Goal: Information Seeking & Learning: Check status

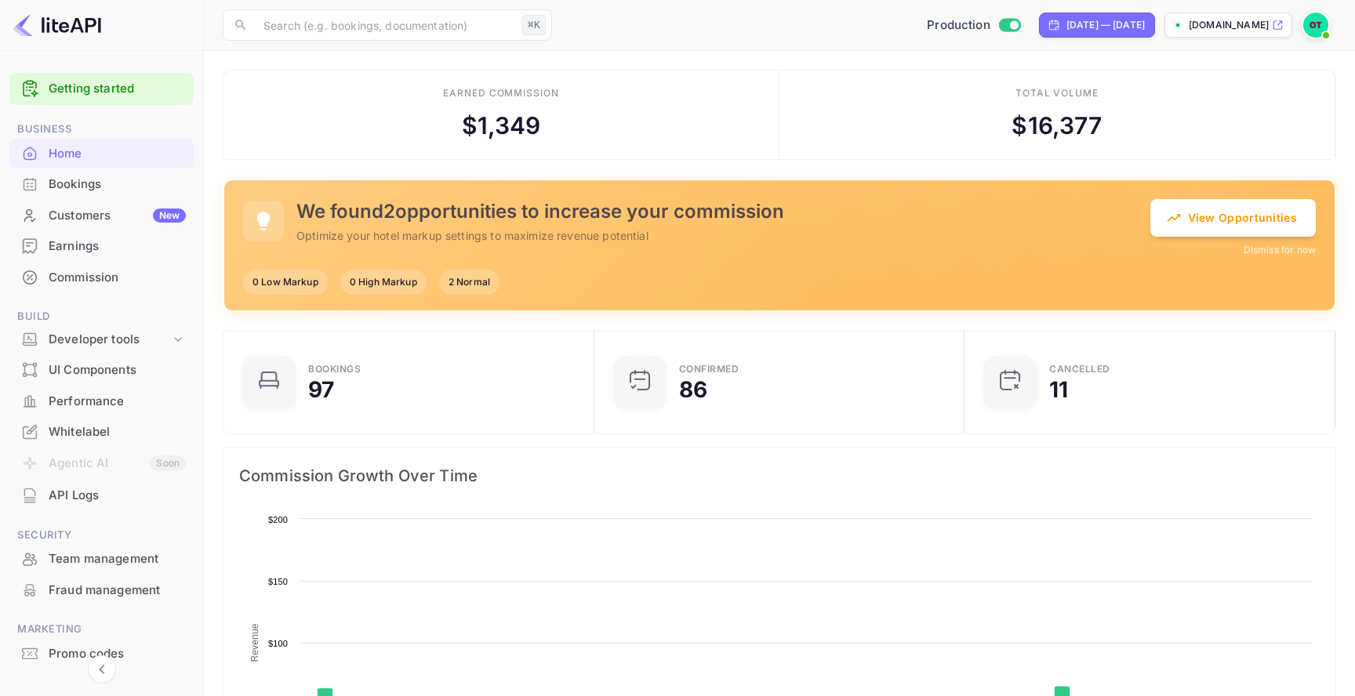
scroll to position [255, 361]
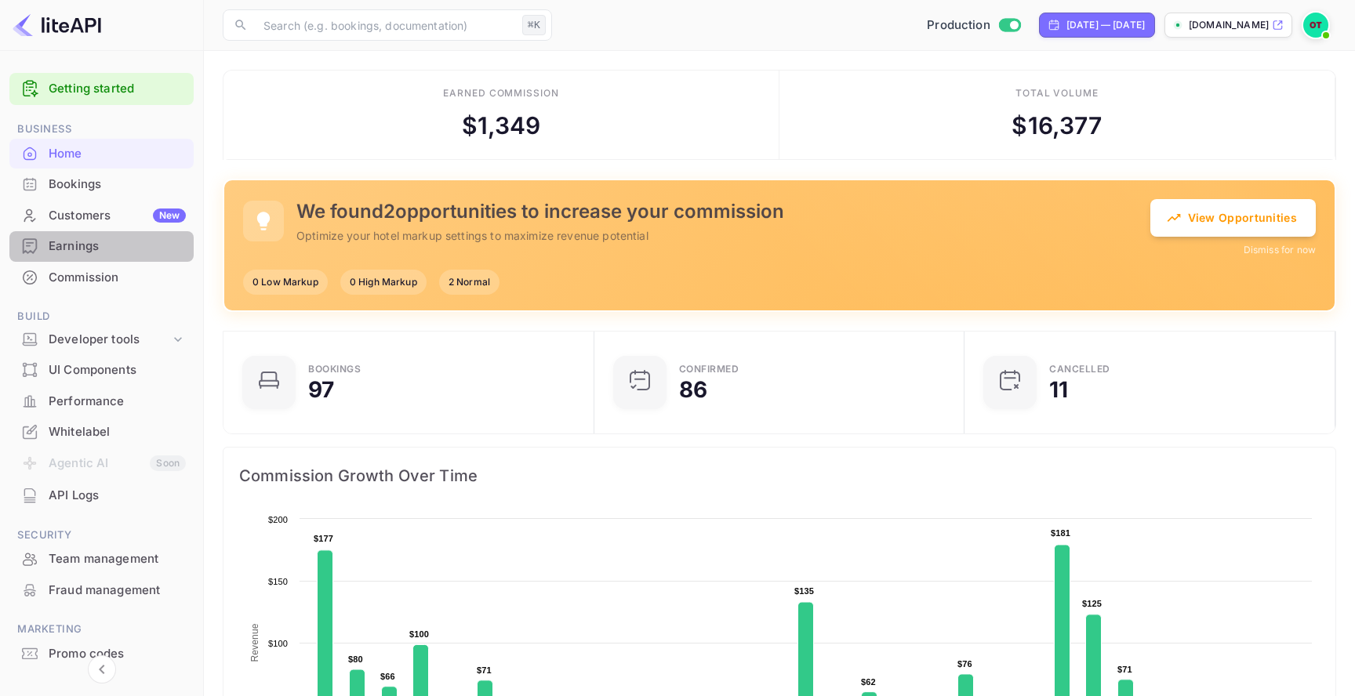
click at [118, 239] on div "Earnings" at bounding box center [117, 247] width 137 height 18
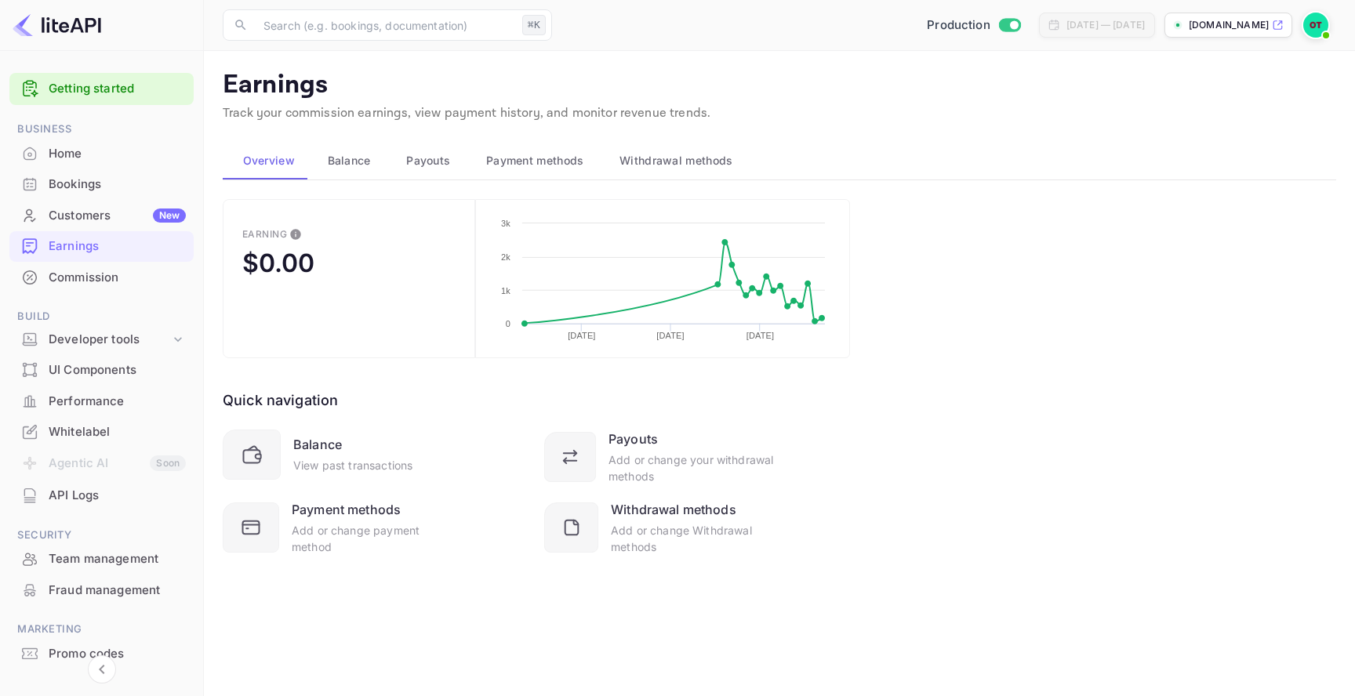
click at [353, 166] on span "Balance" at bounding box center [349, 160] width 43 height 19
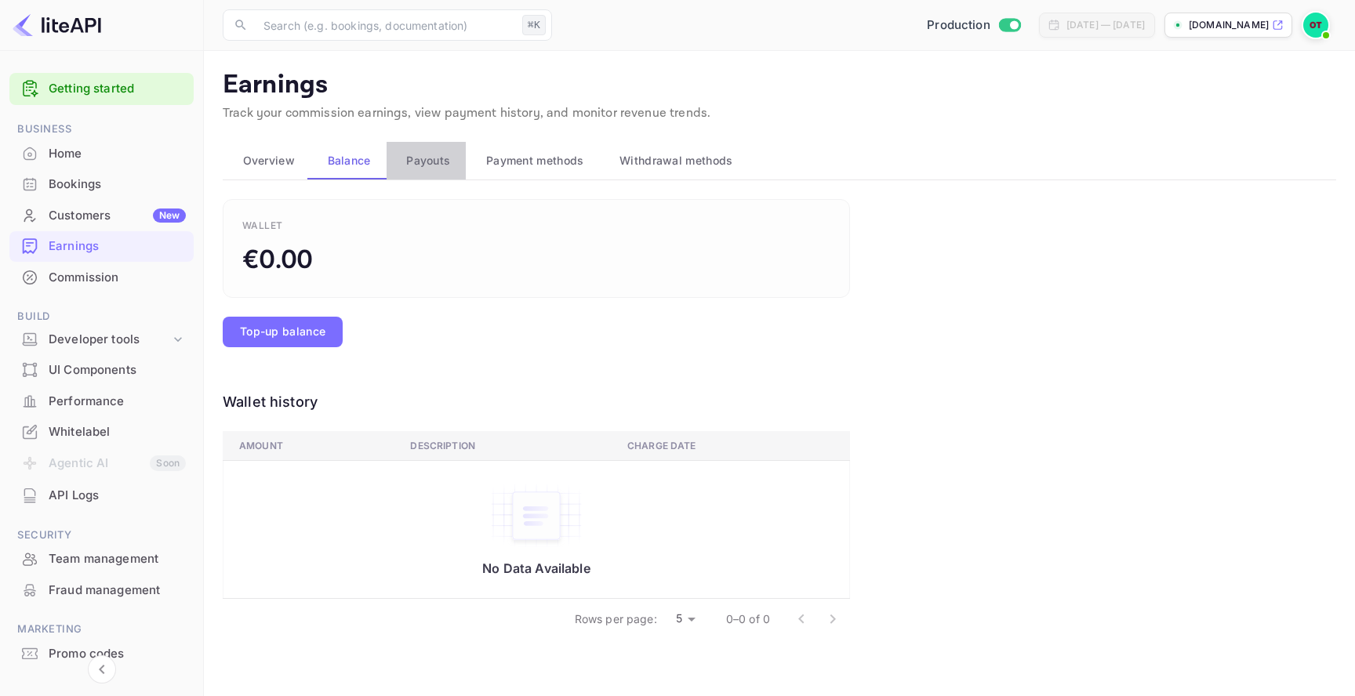
click at [432, 171] on button "Payouts" at bounding box center [426, 161] width 80 height 38
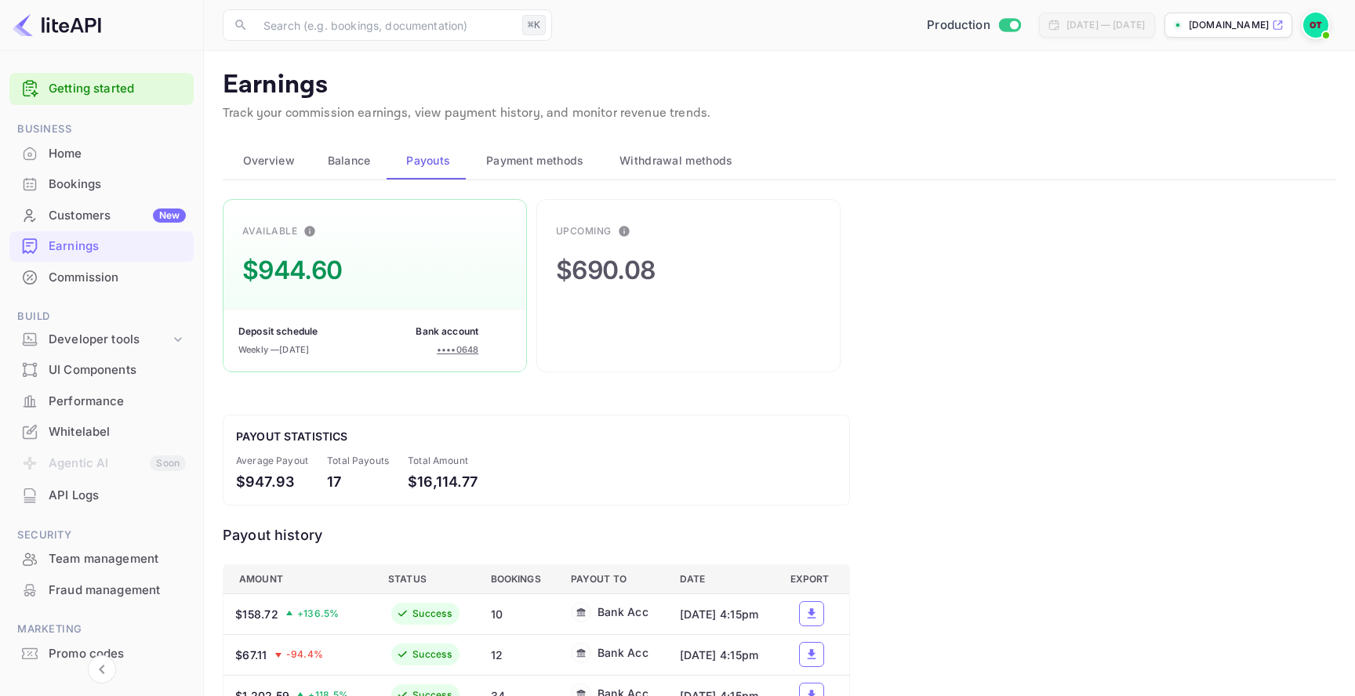
click at [501, 161] on span "Payment methods" at bounding box center [535, 160] width 98 height 19
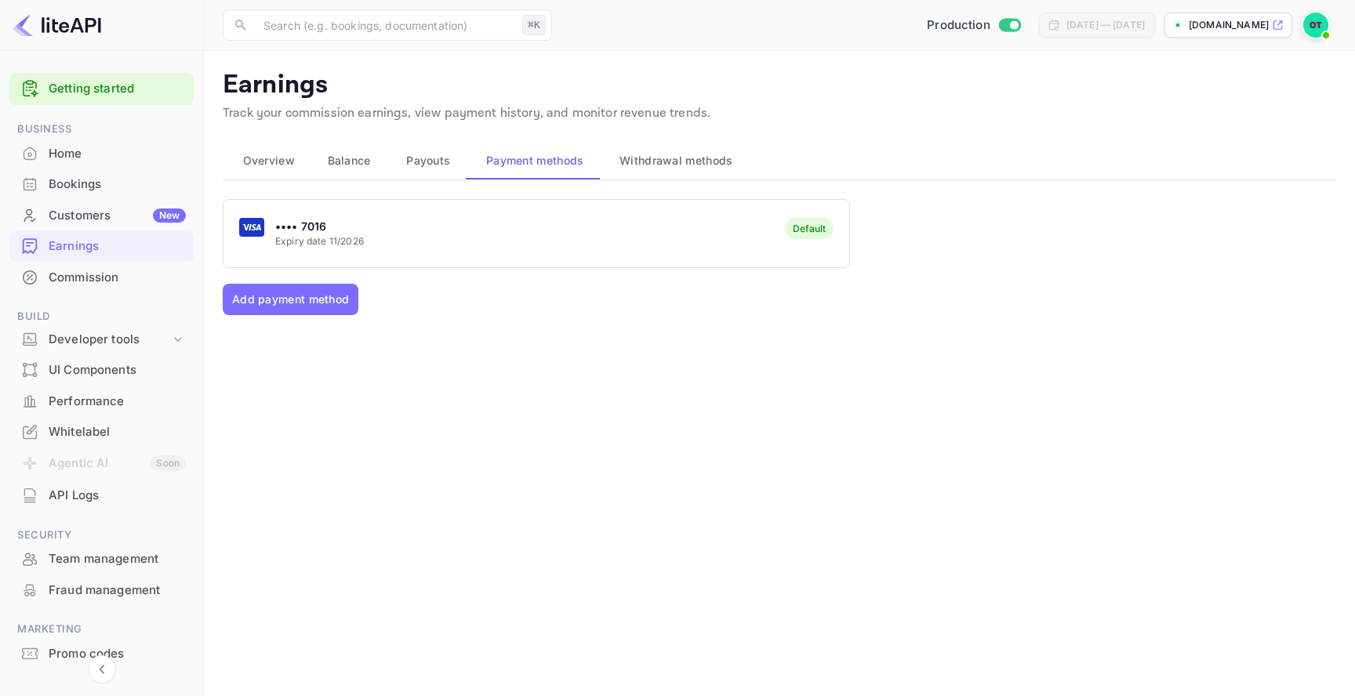
click at [416, 165] on span "Payouts" at bounding box center [428, 160] width 44 height 19
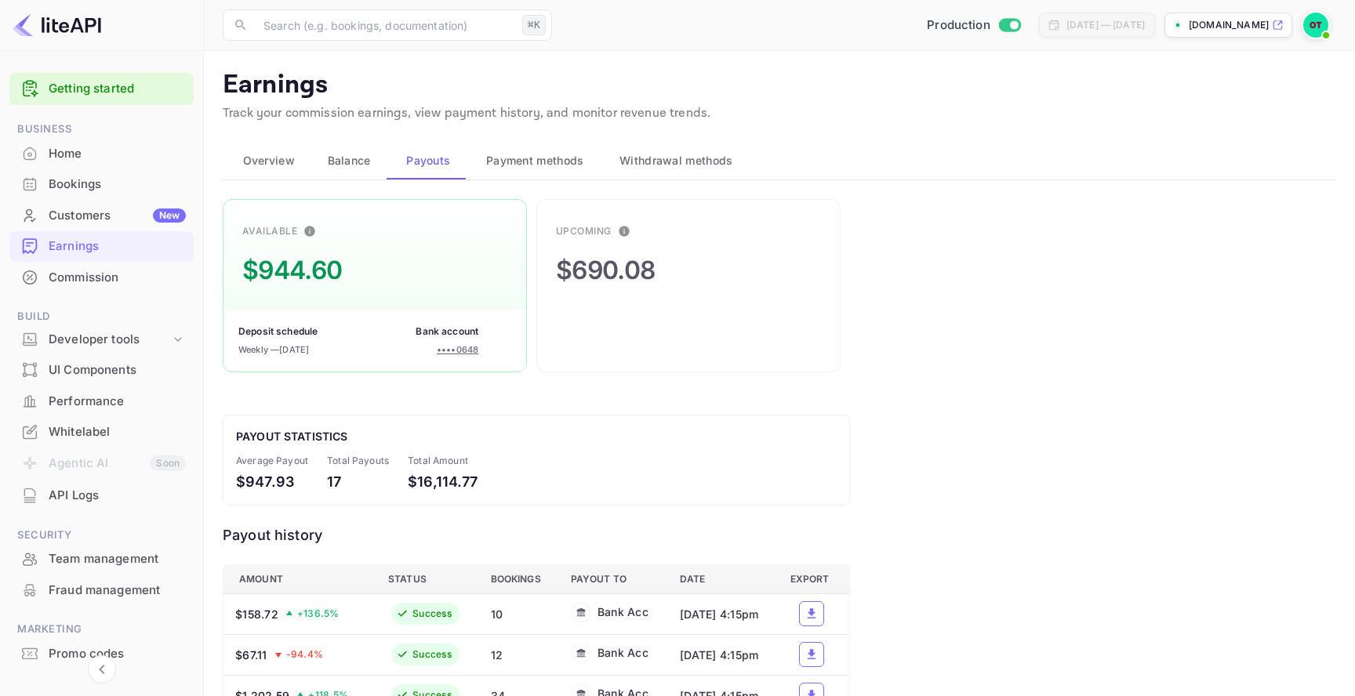
click at [285, 154] on span "Overview" at bounding box center [269, 160] width 52 height 19
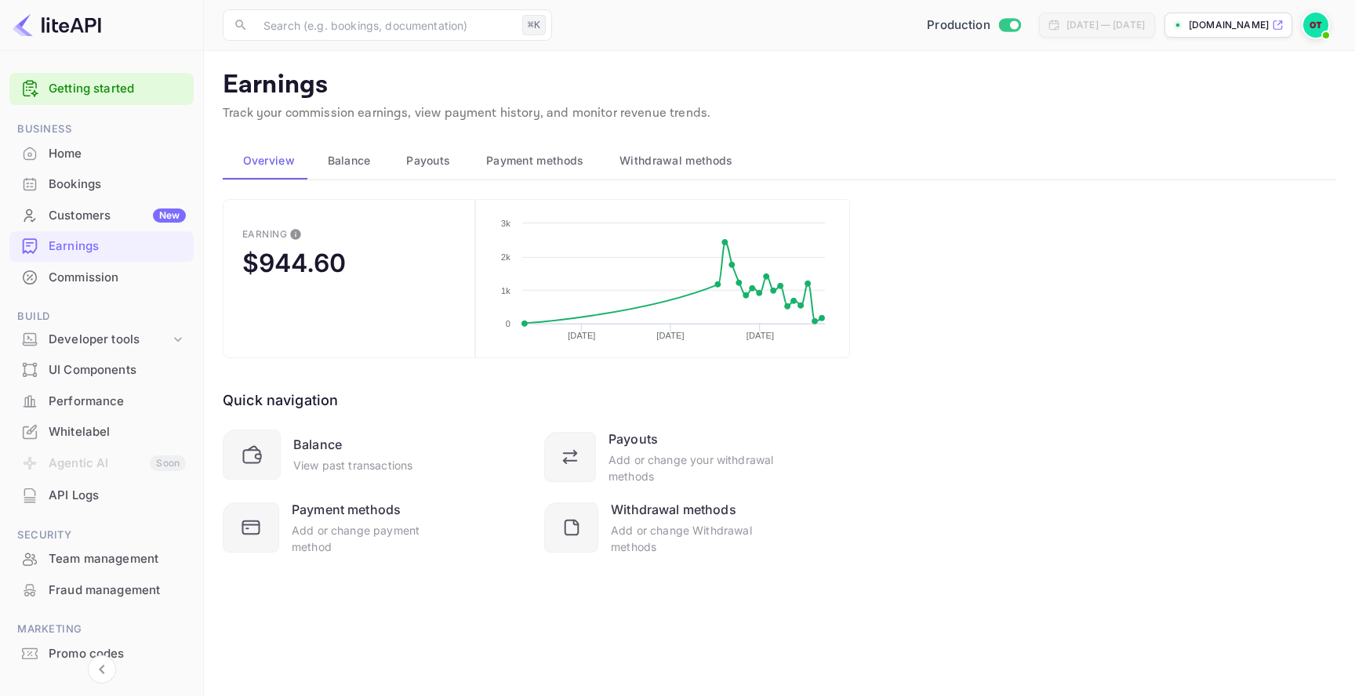
click at [447, 165] on span "Payouts" at bounding box center [428, 160] width 44 height 19
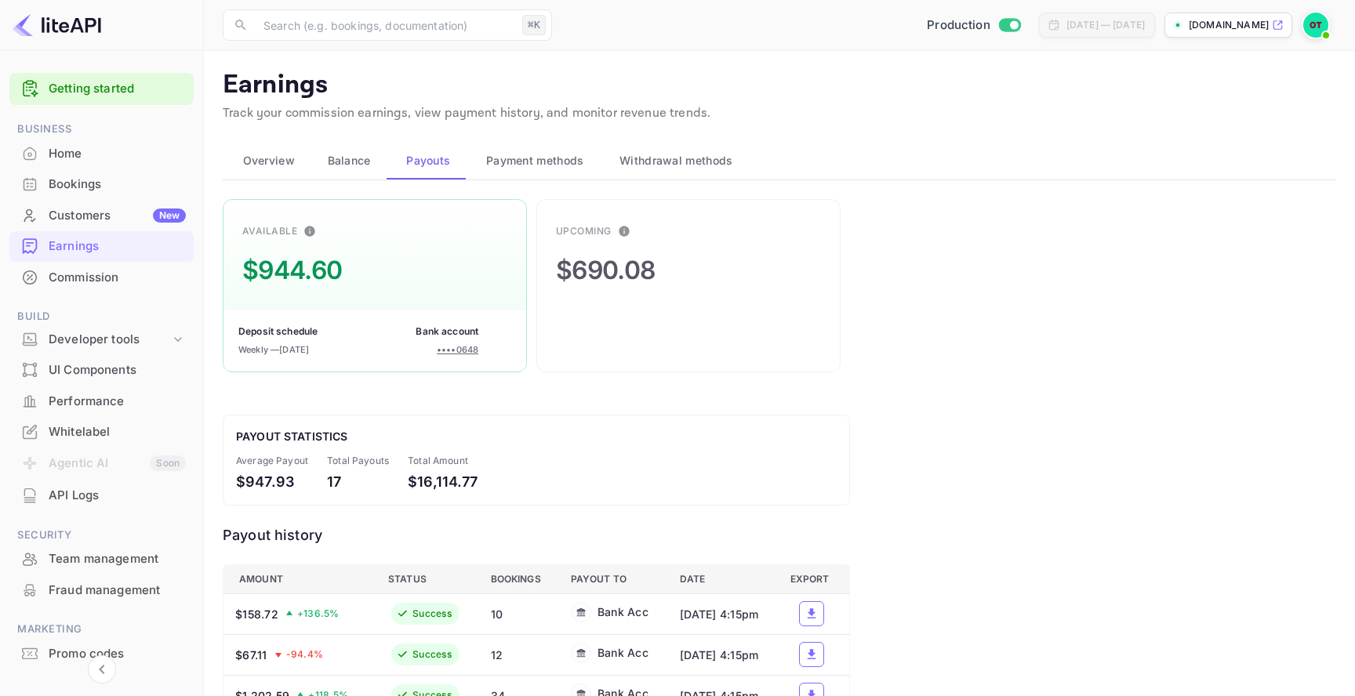
click at [298, 152] on button "Overview" at bounding box center [265, 161] width 85 height 38
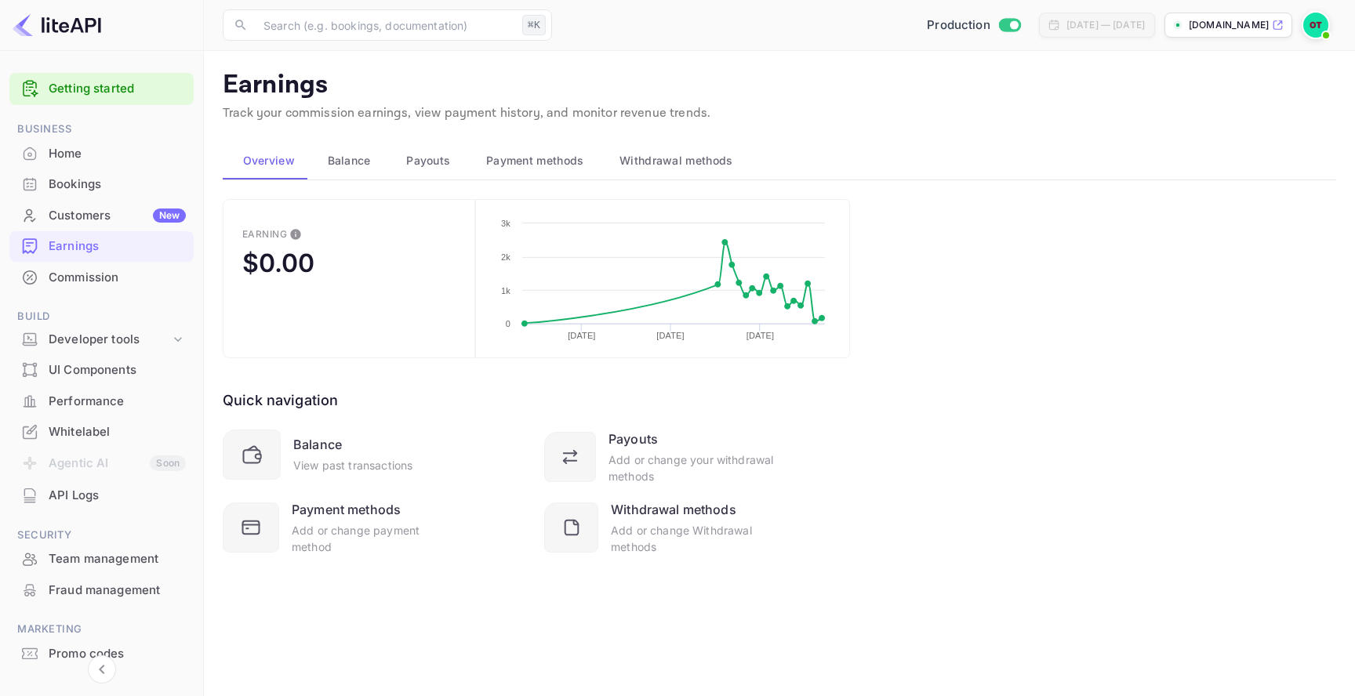
click at [430, 165] on span "Payouts" at bounding box center [428, 160] width 44 height 19
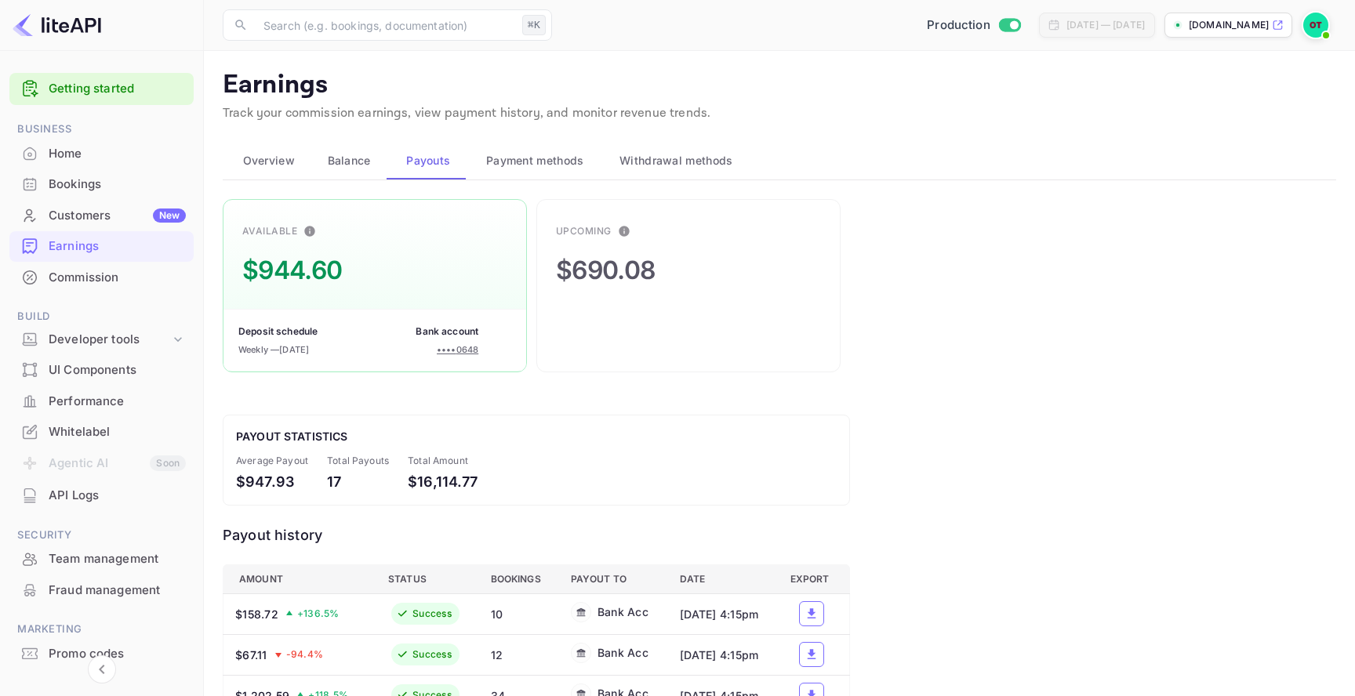
click at [250, 151] on span "Overview" at bounding box center [269, 160] width 52 height 19
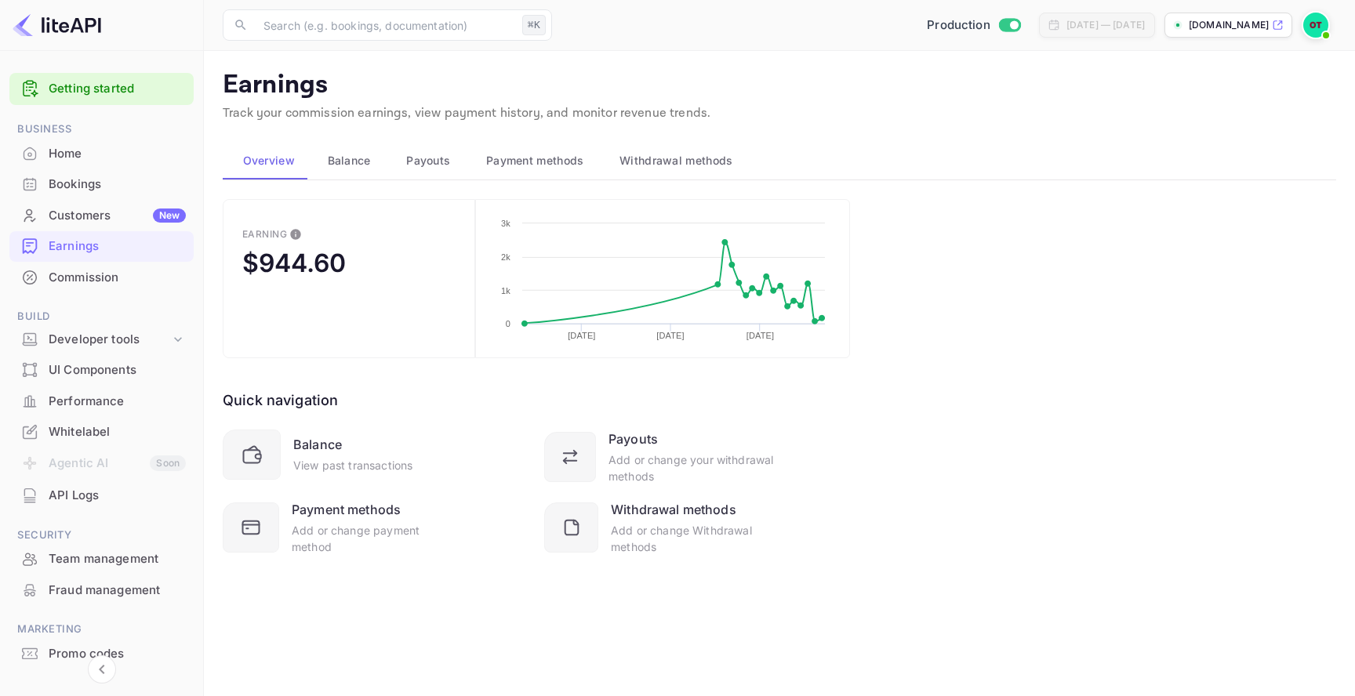
click at [444, 151] on button "Payouts" at bounding box center [426, 161] width 80 height 38
click at [444, 171] on button "Payouts" at bounding box center [426, 161] width 80 height 38
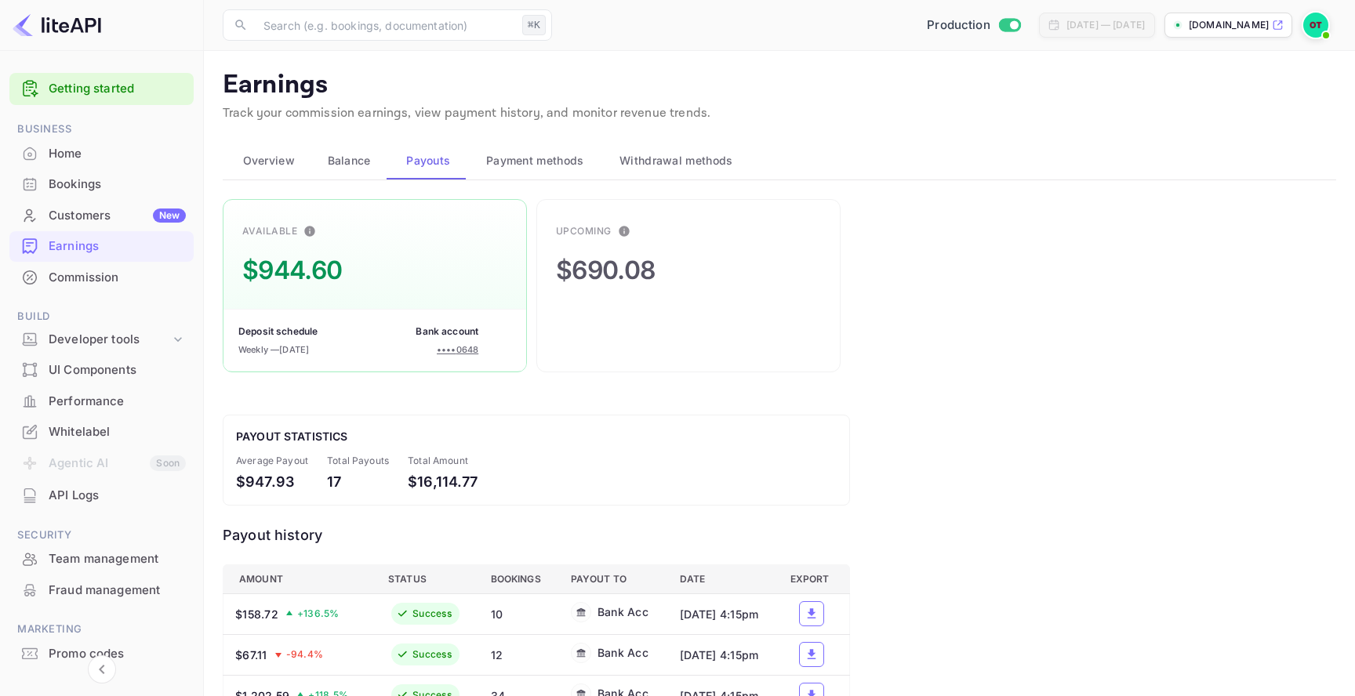
click at [290, 154] on span "Overview" at bounding box center [269, 160] width 52 height 19
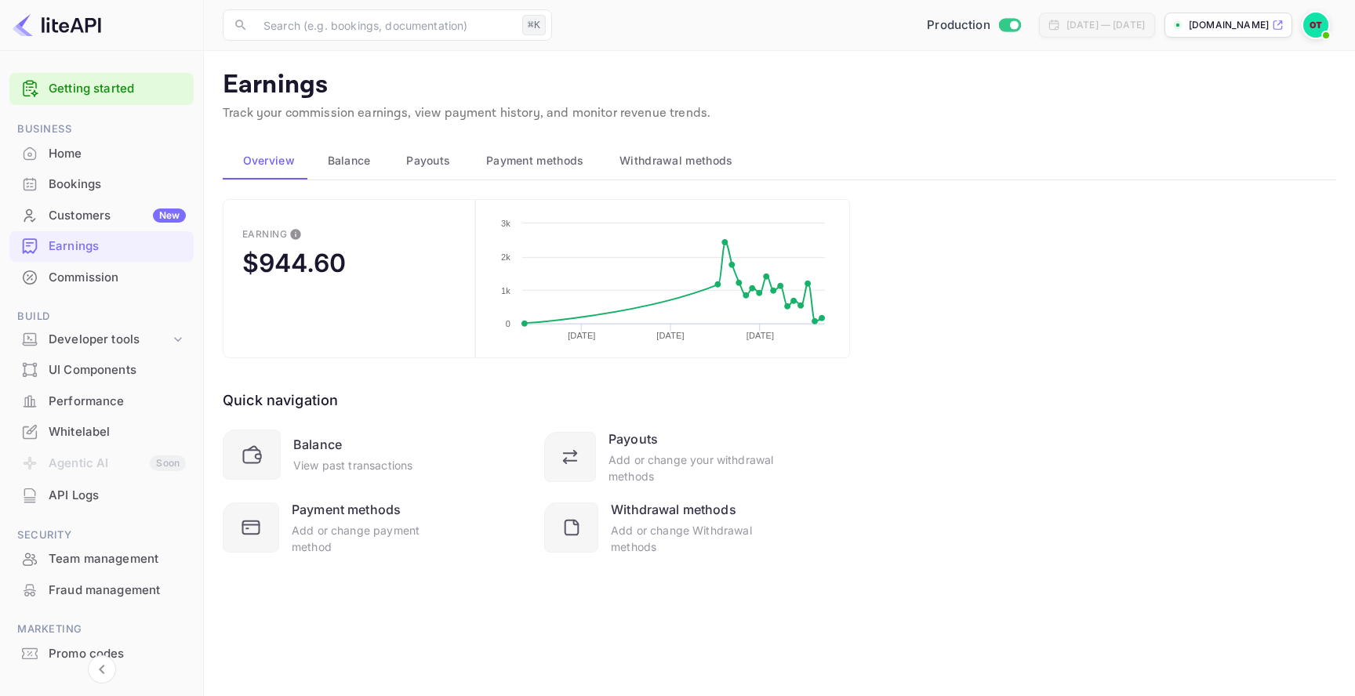
click at [388, 166] on button "Payouts" at bounding box center [426, 161] width 80 height 38
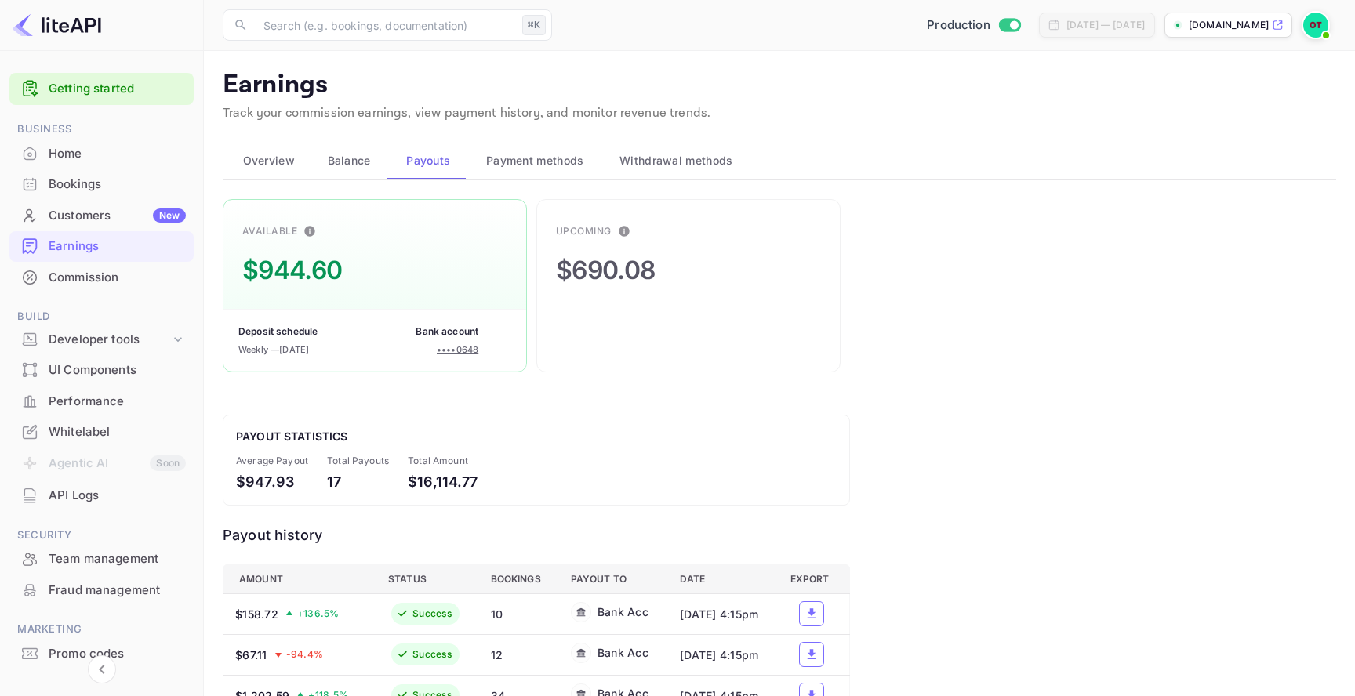
click at [338, 157] on span "Balance" at bounding box center [349, 160] width 43 height 19
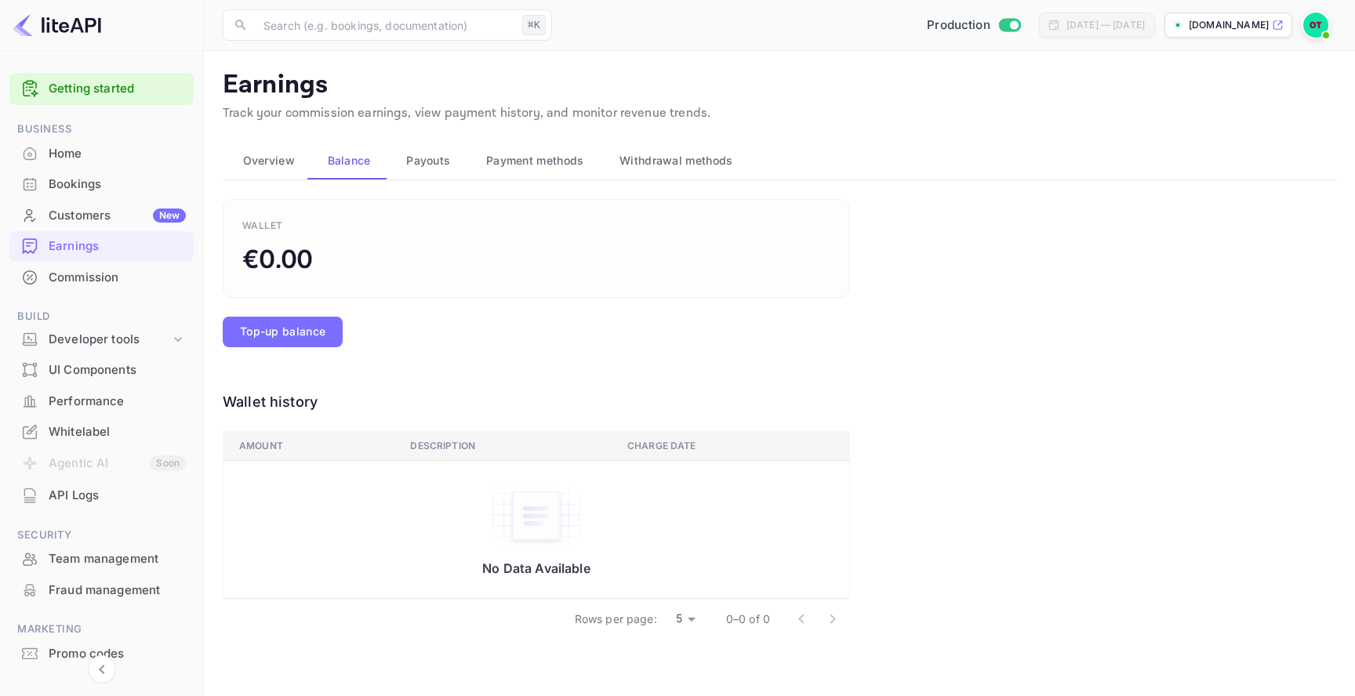
click at [263, 154] on span "Overview" at bounding box center [269, 160] width 52 height 19
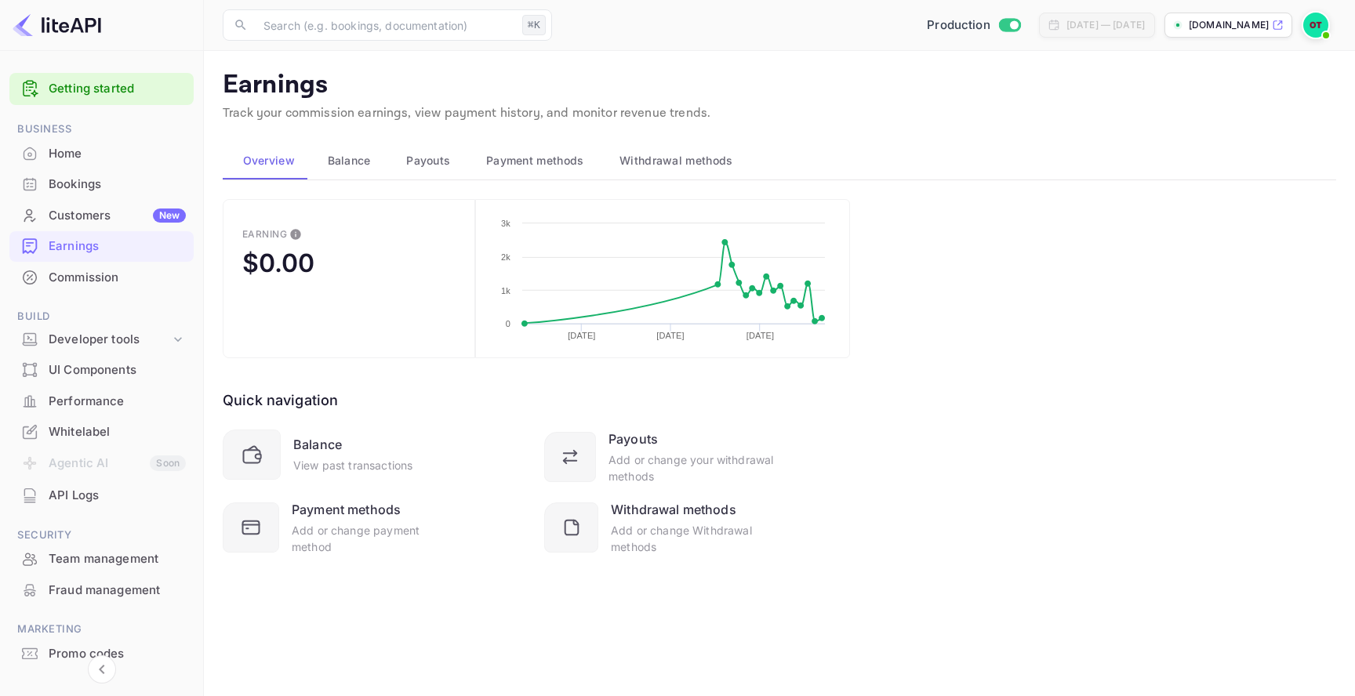
click at [362, 162] on span "Balance" at bounding box center [349, 160] width 43 height 19
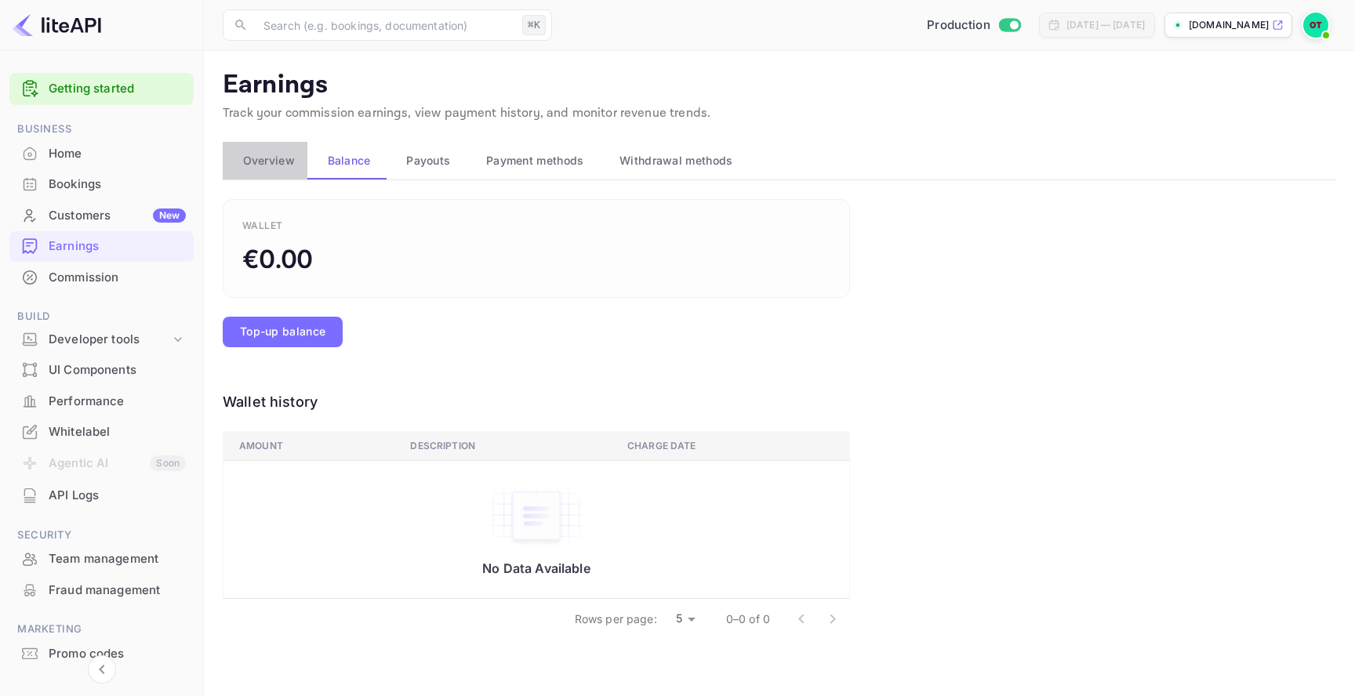
click at [260, 151] on span "Overview" at bounding box center [269, 160] width 52 height 19
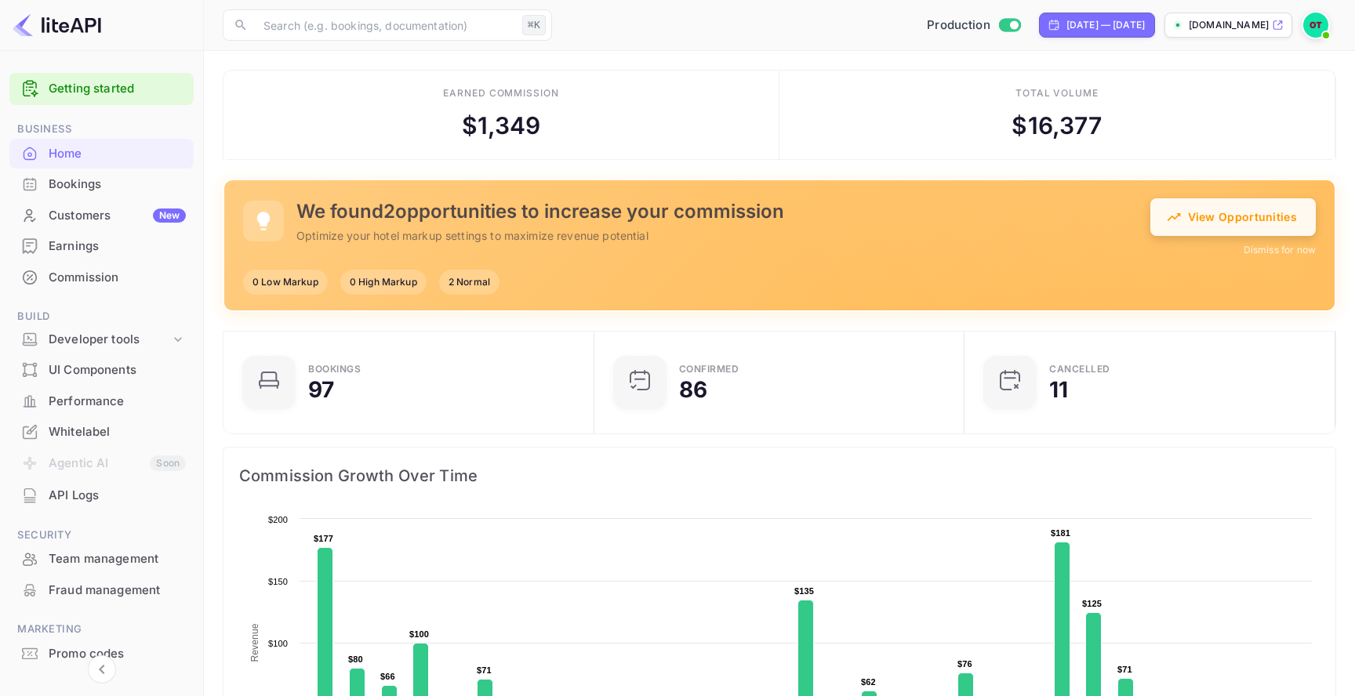
click at [1195, 223] on button "View Opportunities" at bounding box center [1232, 217] width 165 height 38
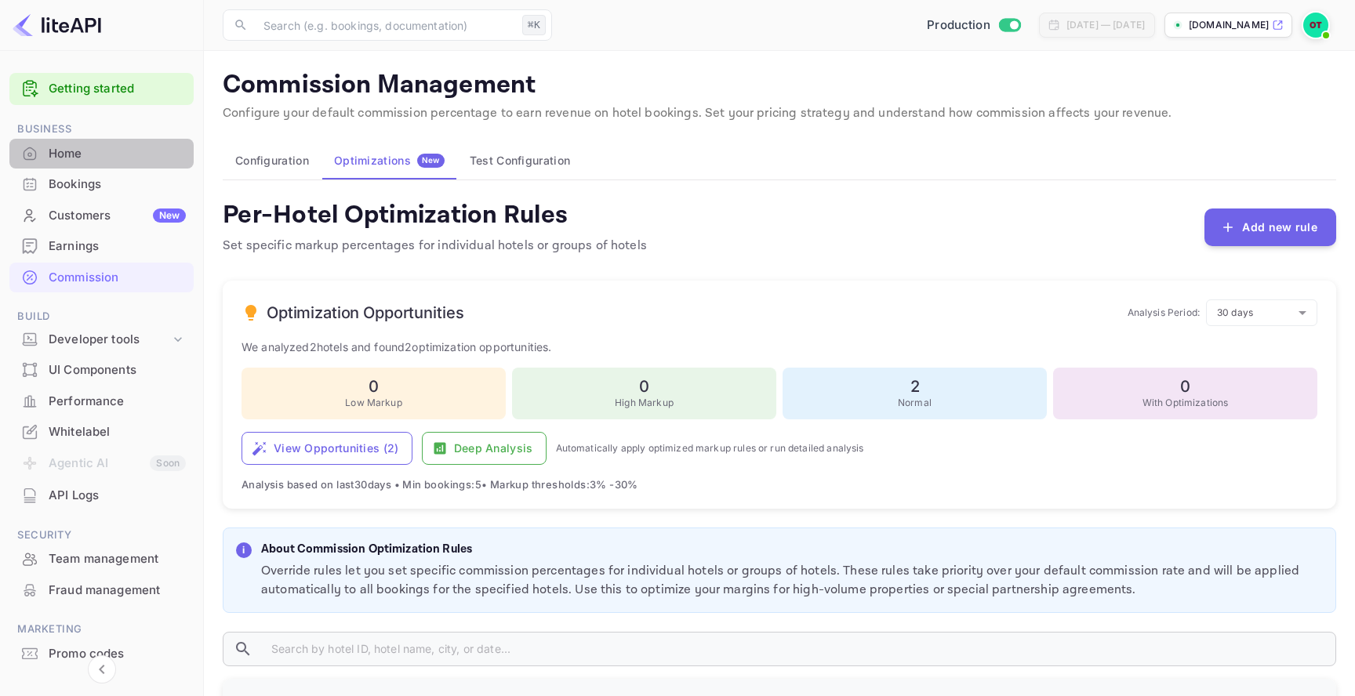
click at [105, 158] on div "Home" at bounding box center [117, 154] width 137 height 18
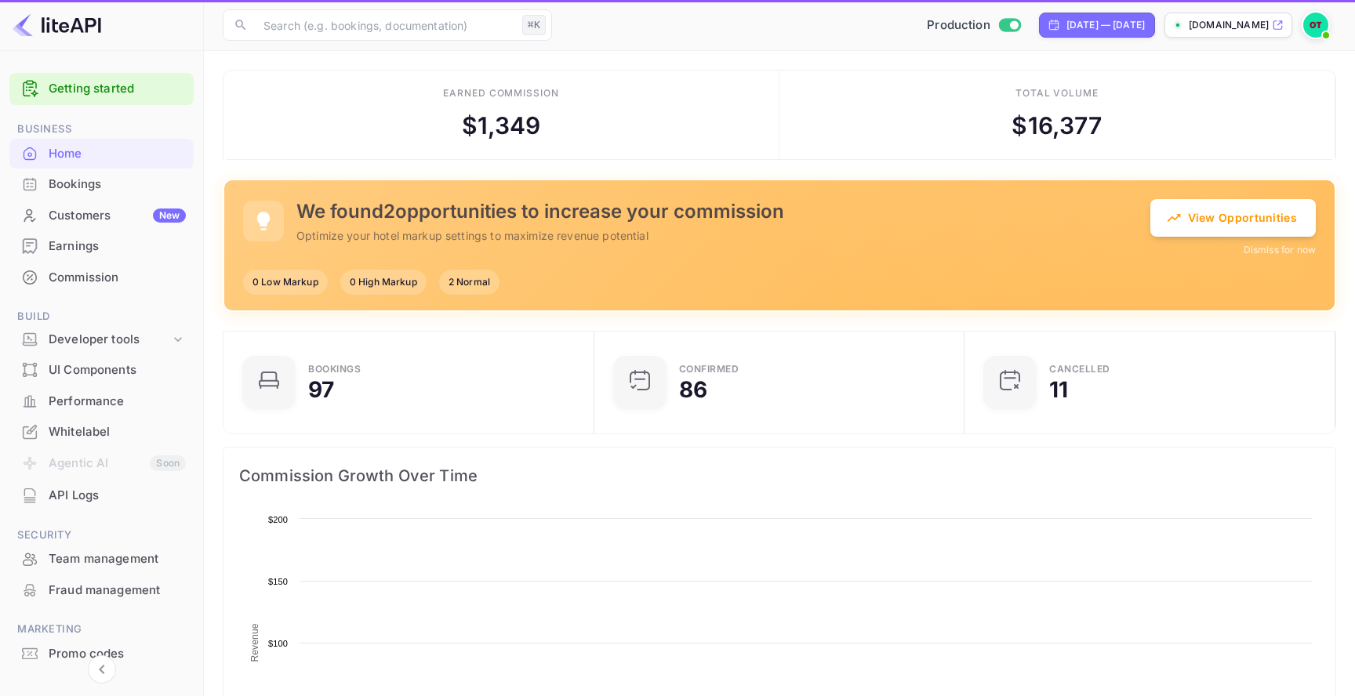
scroll to position [255, 361]
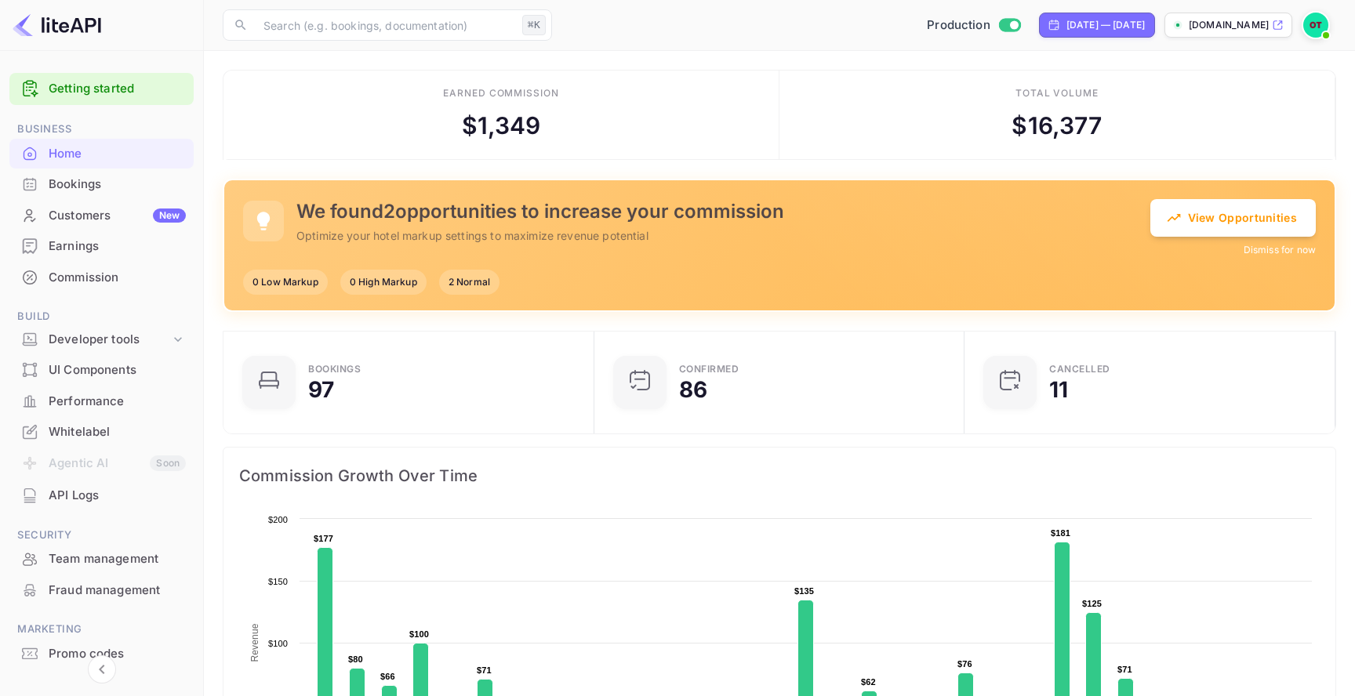
click at [1293, 249] on button "Dismiss for now" at bounding box center [1279, 250] width 72 height 14
